Goal: Information Seeking & Learning: Learn about a topic

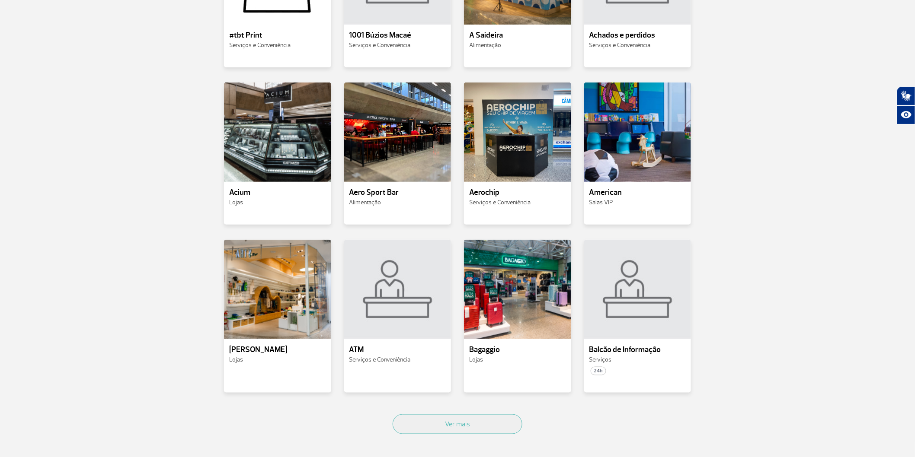
scroll to position [336, 0]
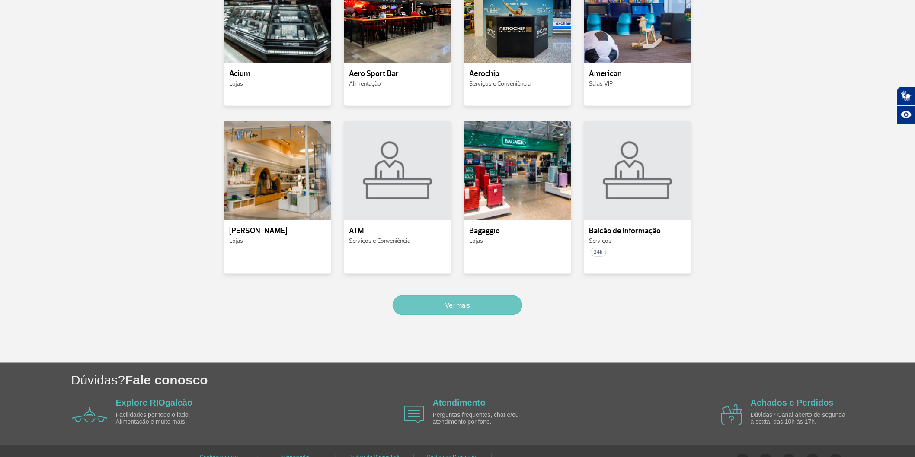
click at [463, 315] on button "Ver mais" at bounding box center [457, 306] width 130 height 20
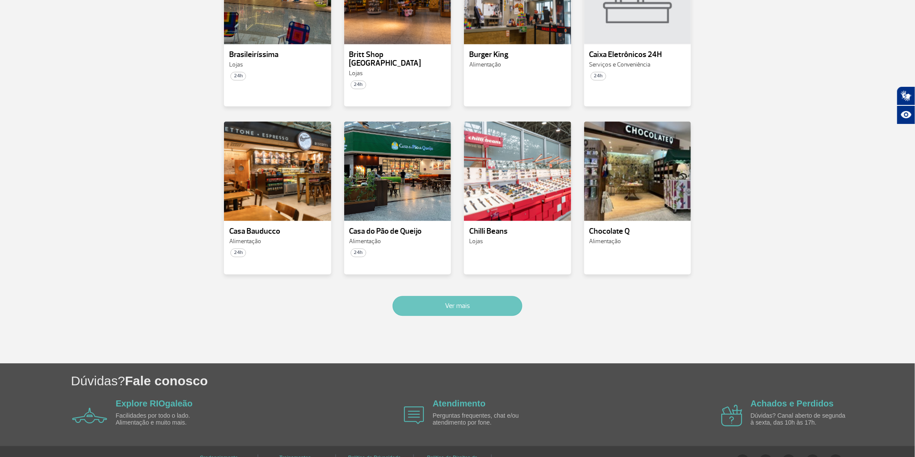
click at [447, 313] on button "Ver mais" at bounding box center [457, 306] width 130 height 20
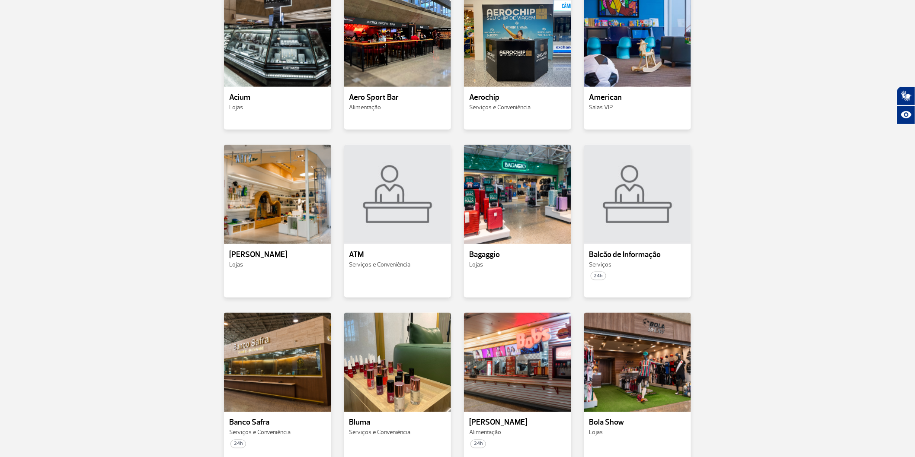
scroll to position [312, 0]
click at [625, 102] on p "American" at bounding box center [637, 97] width 97 height 9
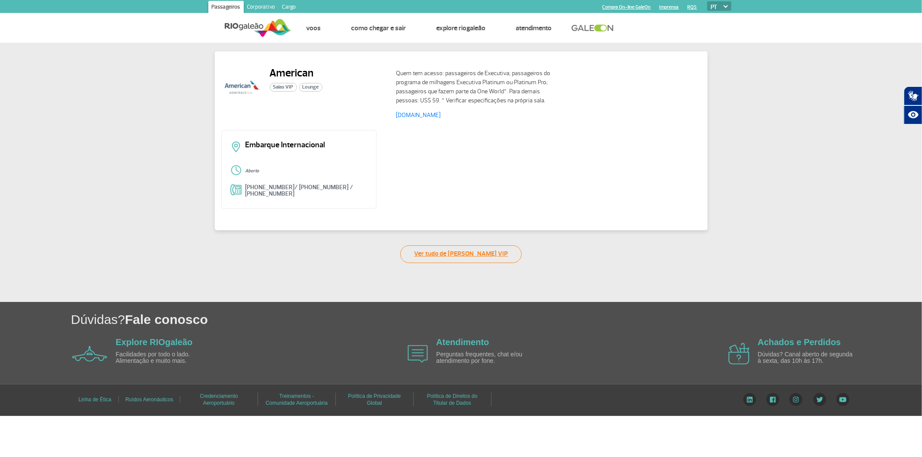
click at [425, 251] on link "Ver tudo de [PERSON_NAME] VIP" at bounding box center [460, 254] width 121 height 18
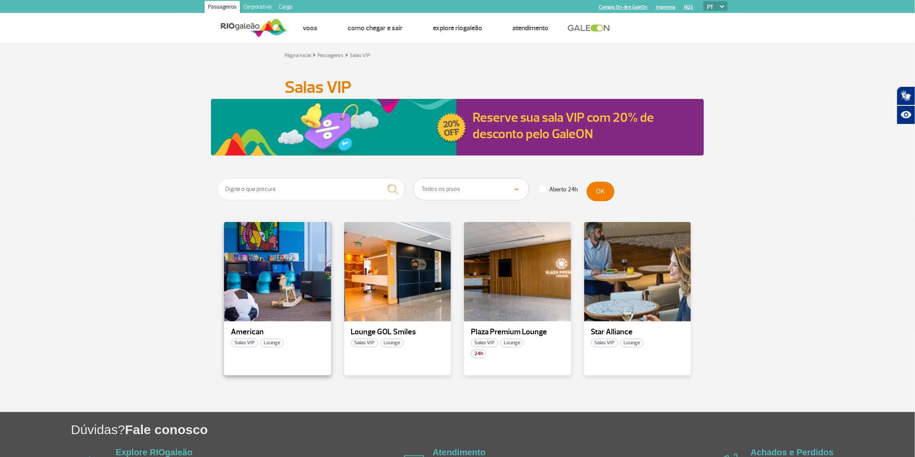
click at [258, 333] on div "American Salas VIP Lounge" at bounding box center [277, 298] width 107 height 153
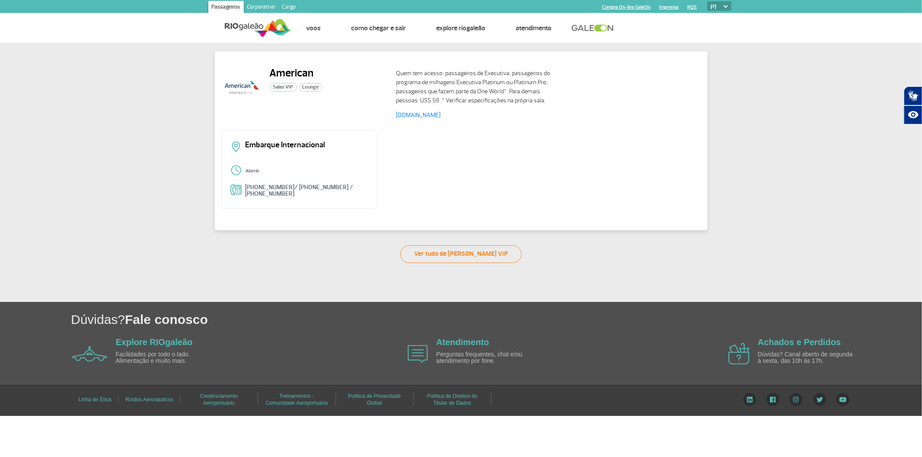
click at [266, 75] on div "American Salas VIP Lounge" at bounding box center [305, 94] width 168 height 55
